Goal: Task Accomplishment & Management: Manage account settings

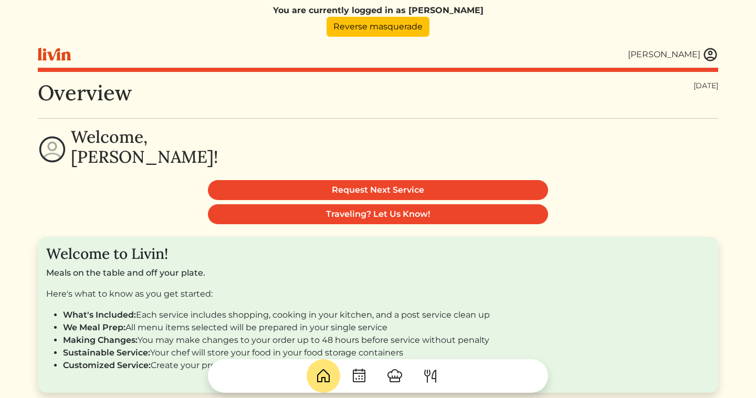
click at [708, 63] on div "[PERSON_NAME]" at bounding box center [378, 54] width 680 height 27
click at [711, 55] on img at bounding box center [710, 55] width 16 height 16
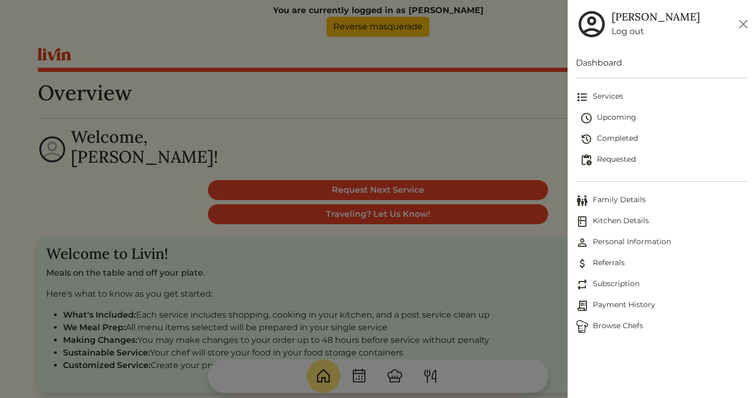
click at [623, 201] on span "Family Details" at bounding box center [662, 200] width 172 height 13
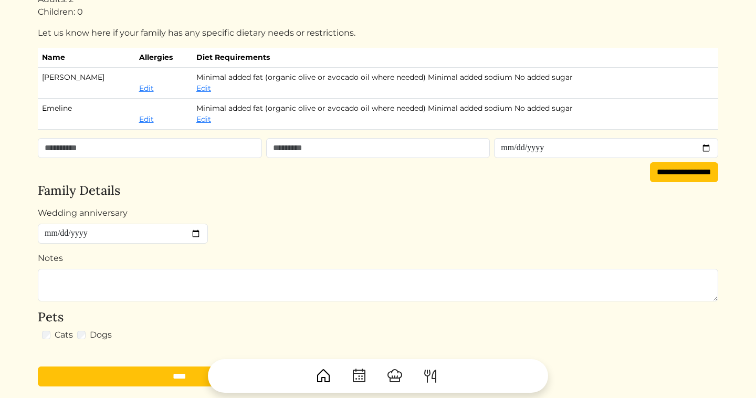
scroll to position [113, 0]
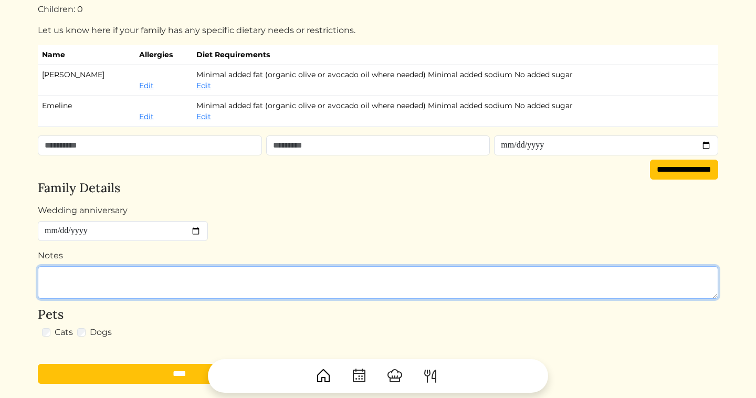
click at [155, 277] on textarea "Notes" at bounding box center [378, 282] width 680 height 33
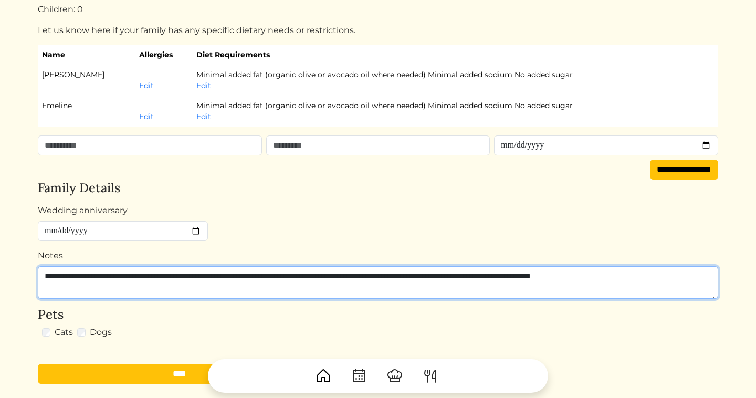
type textarea "**********"
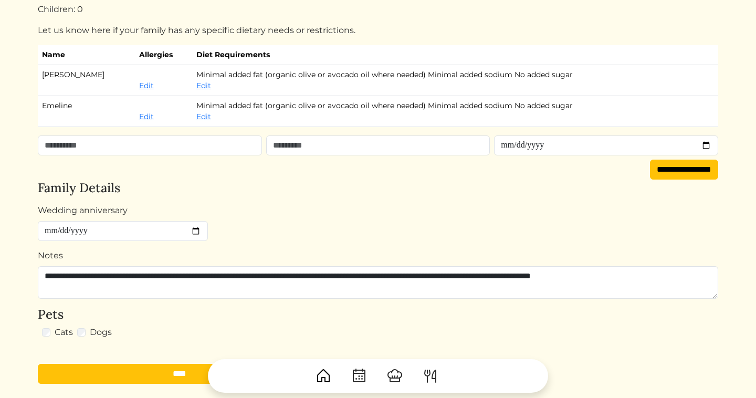
click at [132, 375] on div at bounding box center [378, 372] width 680 height 42
click at [170, 375] on div at bounding box center [378, 372] width 680 height 42
click at [229, 313] on h4 "Pets" at bounding box center [378, 314] width 680 height 15
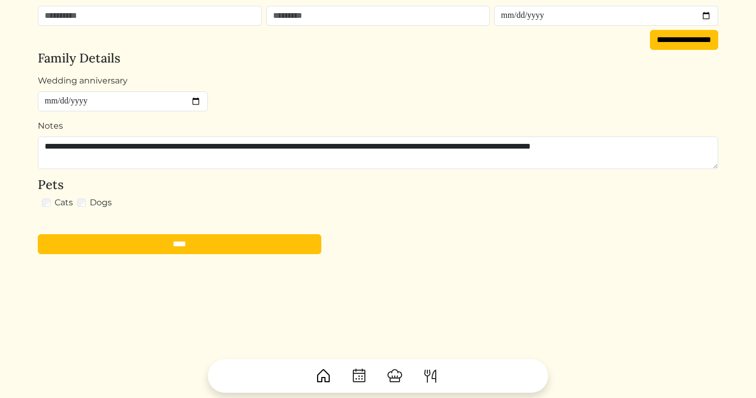
scroll to position [246, 0]
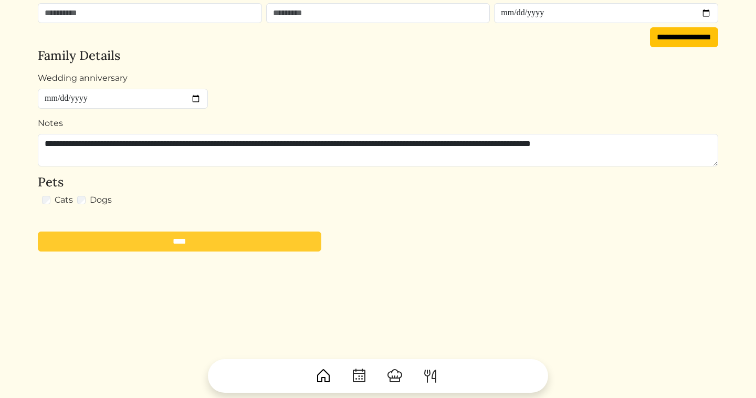
click at [204, 237] on input "****" at bounding box center [179, 241] width 283 height 20
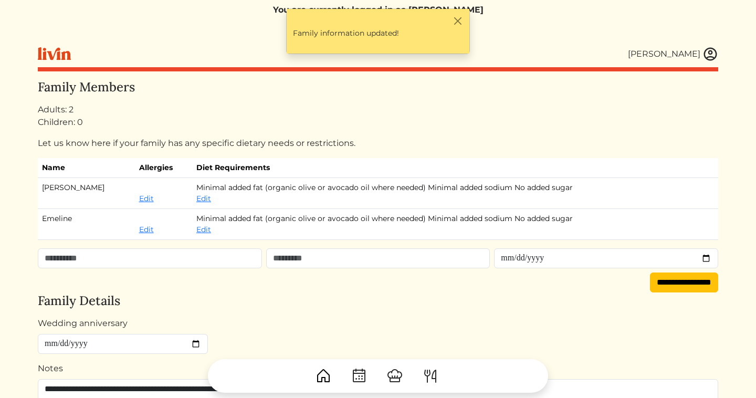
scroll to position [0, 0]
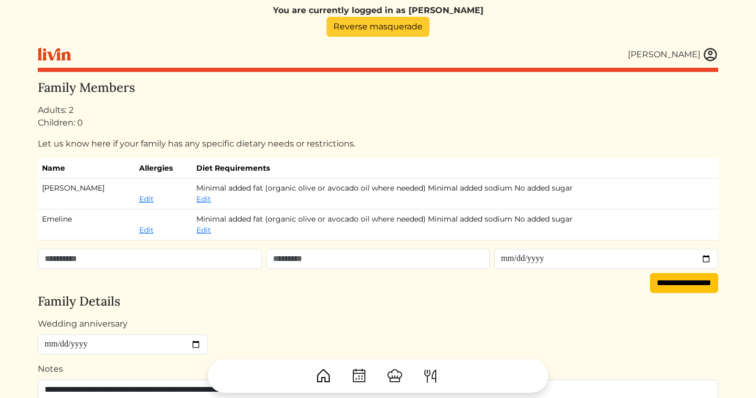
click at [369, 23] on link "Reverse masquerade" at bounding box center [377, 27] width 103 height 20
